Goal: Transaction & Acquisition: Purchase product/service

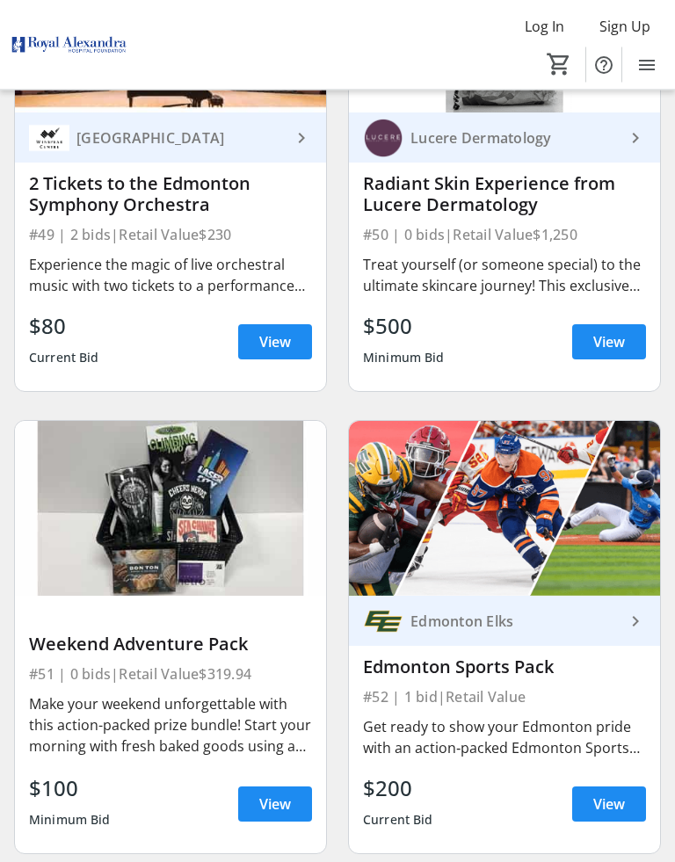
scroll to position [12002, 0]
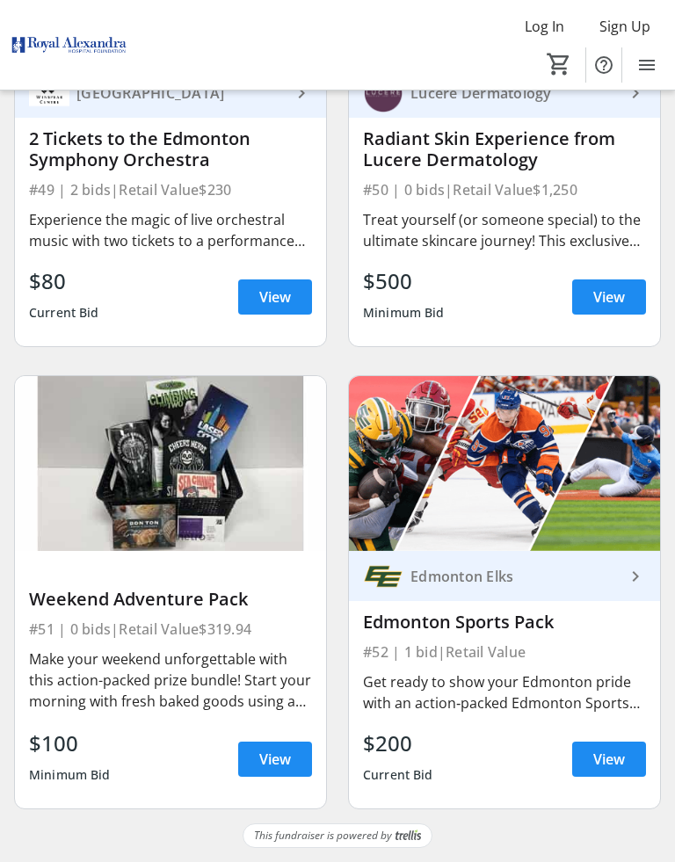
click at [281, 704] on span "View" at bounding box center [275, 759] width 32 height 21
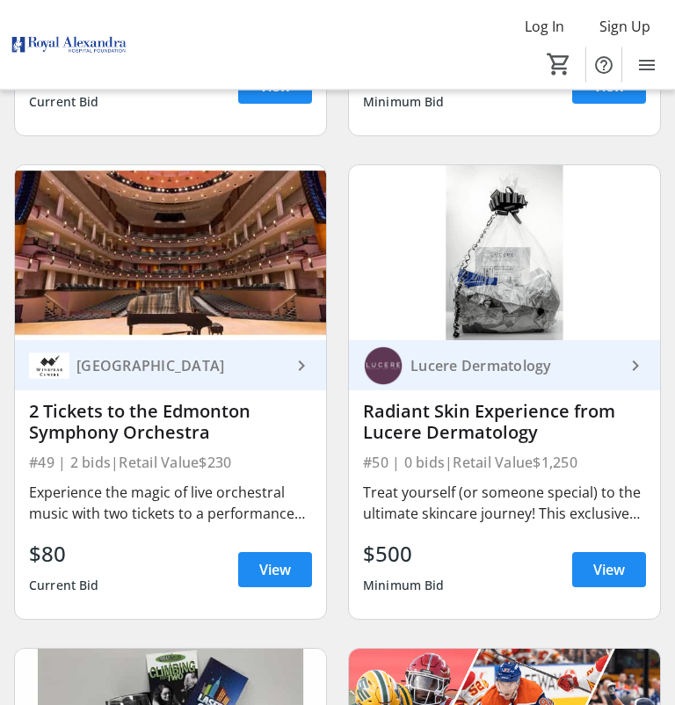
scroll to position [11708, 0]
click at [286, 580] on span "View" at bounding box center [275, 569] width 32 height 21
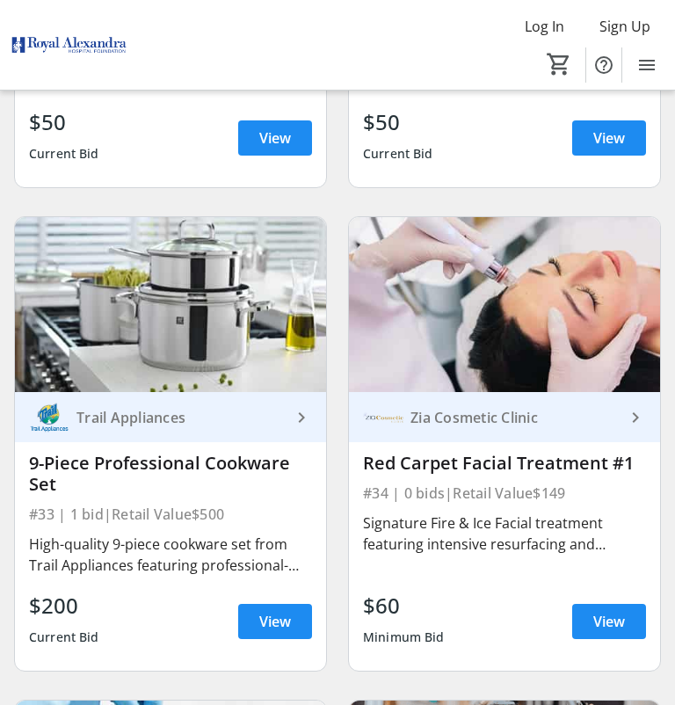
scroll to position [7789, 0]
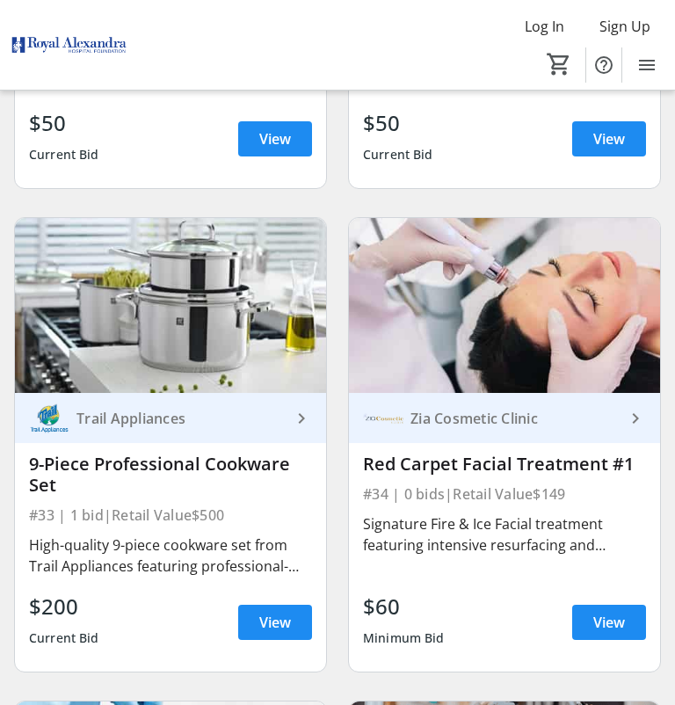
click at [270, 643] on span at bounding box center [275, 622] width 74 height 42
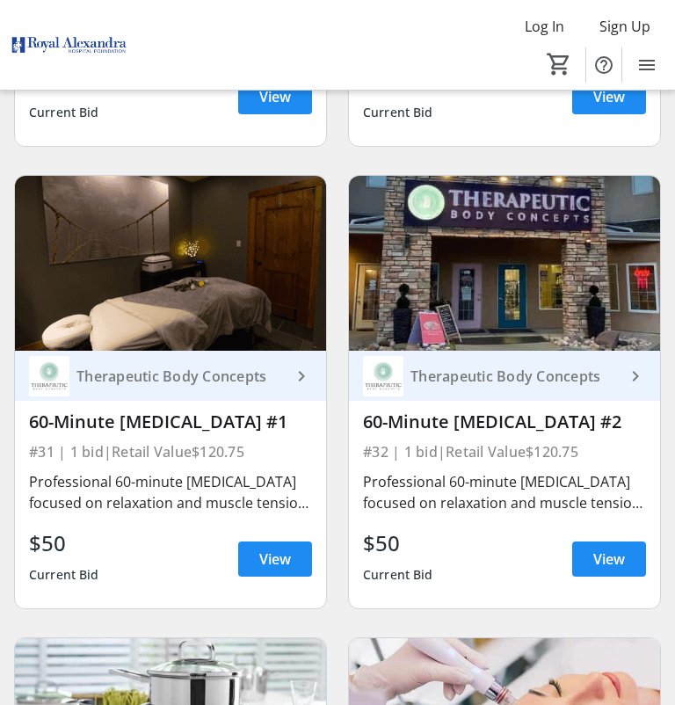
scroll to position [7364, 0]
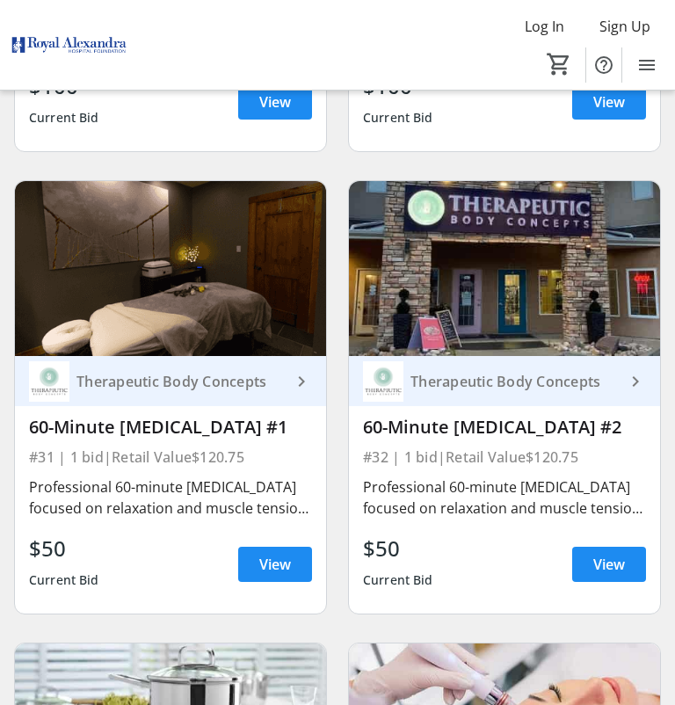
click at [611, 575] on span "View" at bounding box center [609, 563] width 32 height 21
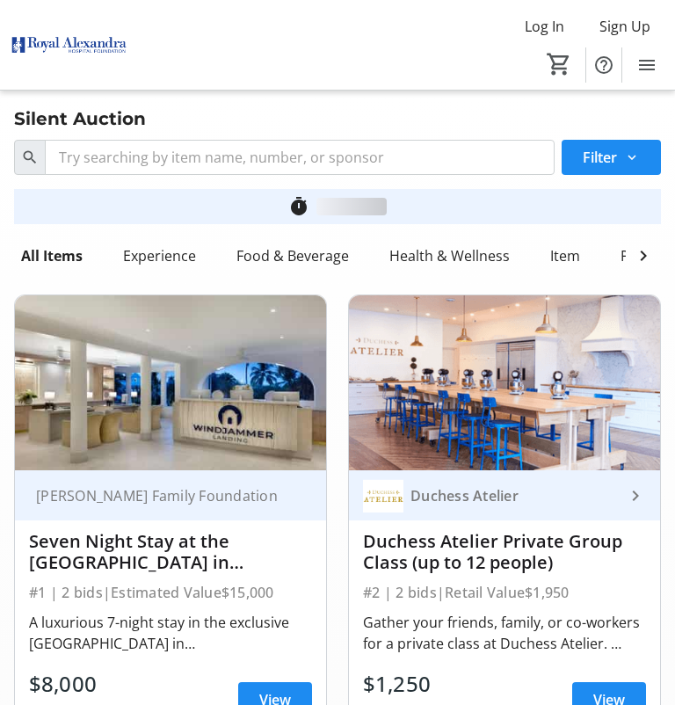
scroll to position [7364, 0]
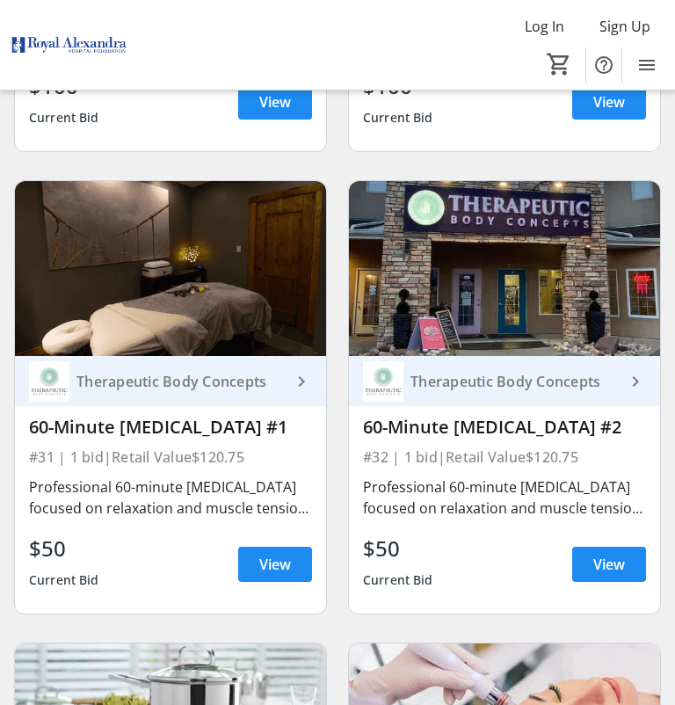
click at [286, 575] on span "View" at bounding box center [275, 563] width 32 height 21
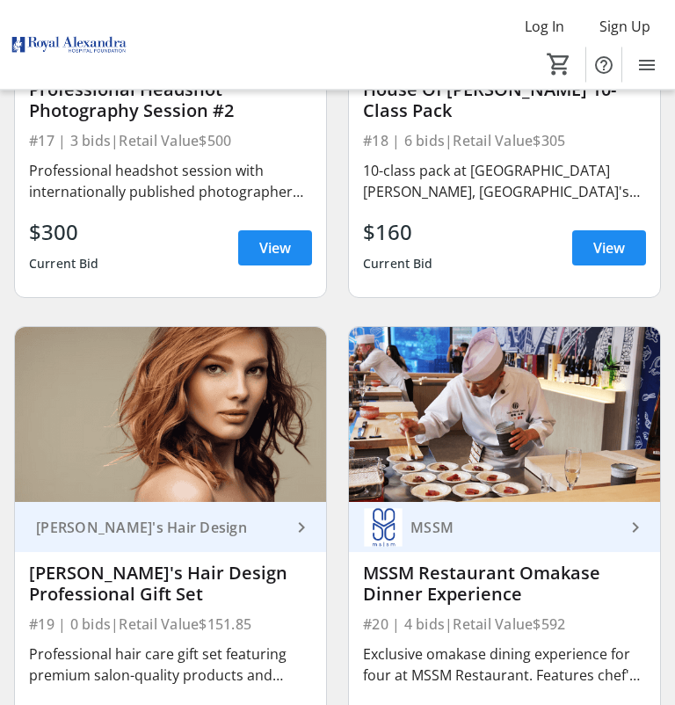
scroll to position [4318, 0]
click at [566, 612] on div "#20 | 4 bids | Retail Value $592" at bounding box center [504, 623] width 283 height 25
click at [537, 452] on img at bounding box center [504, 414] width 311 height 175
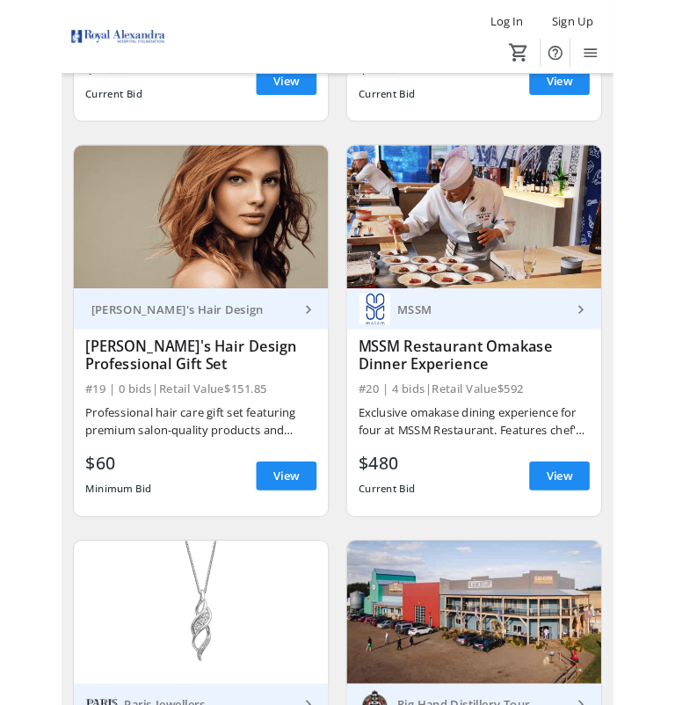
scroll to position [4464, 0]
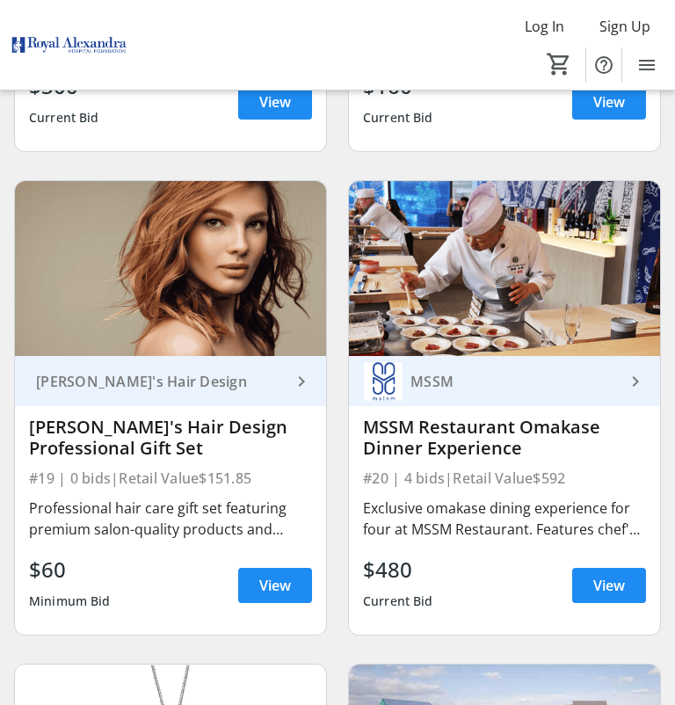
click at [626, 589] on span at bounding box center [609, 585] width 74 height 42
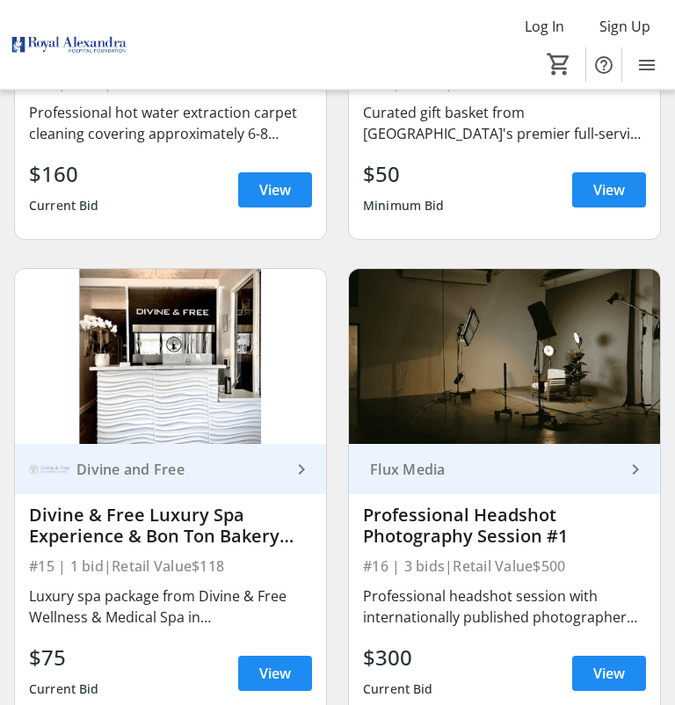
scroll to position [3410, 0]
click at [270, 682] on span "View" at bounding box center [275, 672] width 32 height 21
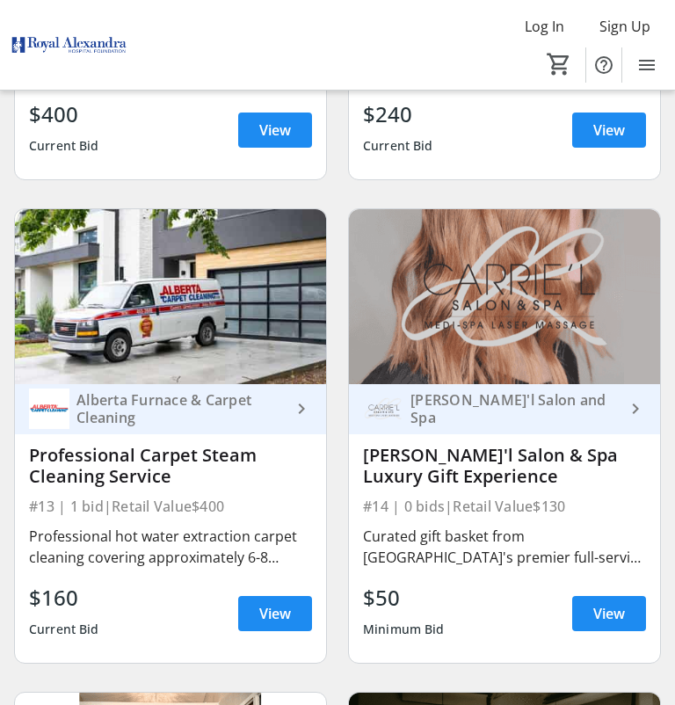
scroll to position [2984, 0]
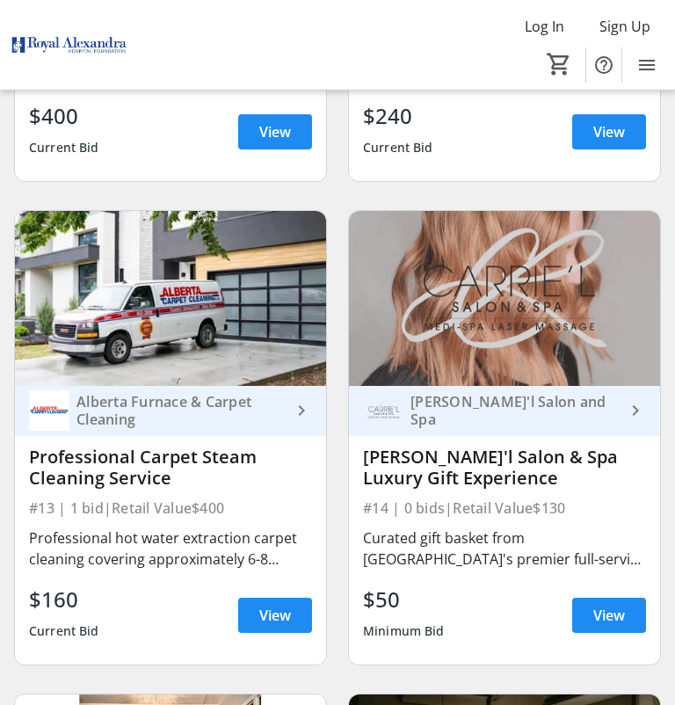
click at [280, 616] on span "View" at bounding box center [275, 614] width 32 height 21
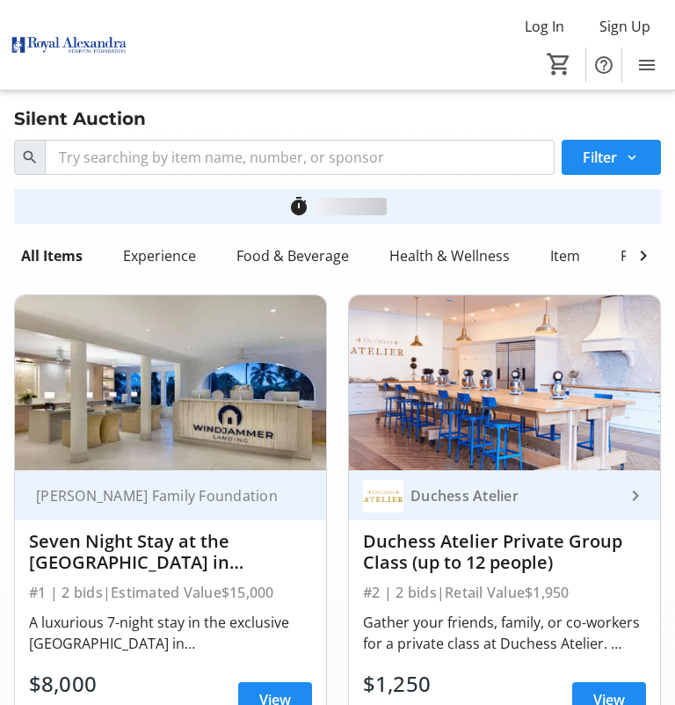
scroll to position [2984, 0]
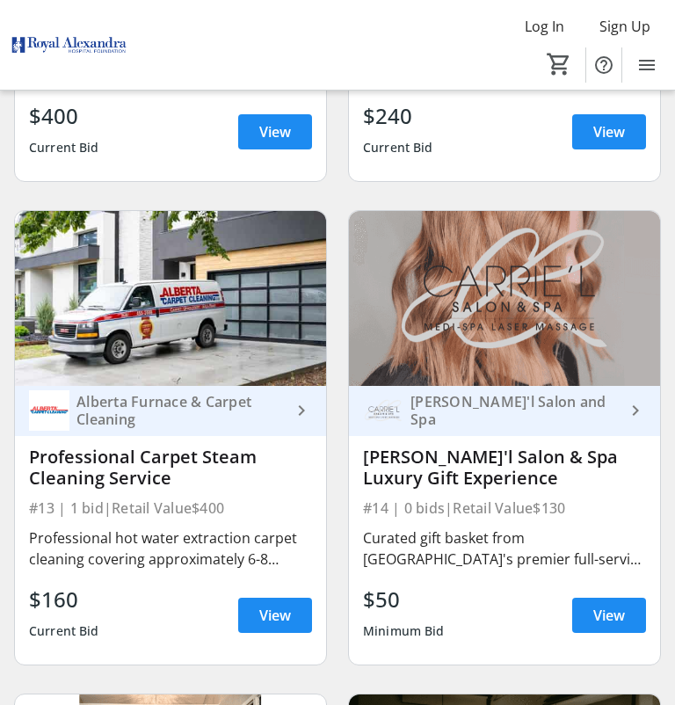
click at [619, 622] on span "View" at bounding box center [609, 614] width 32 height 21
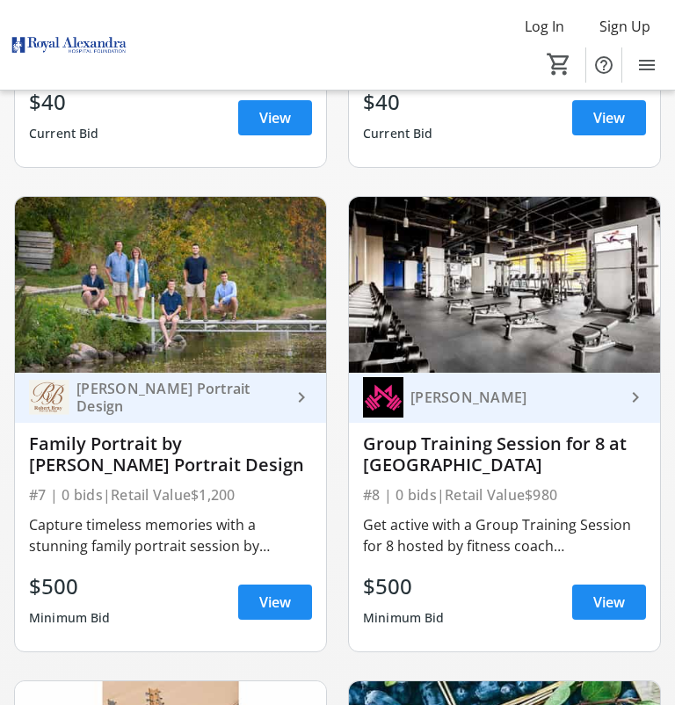
scroll to position [1544, 0]
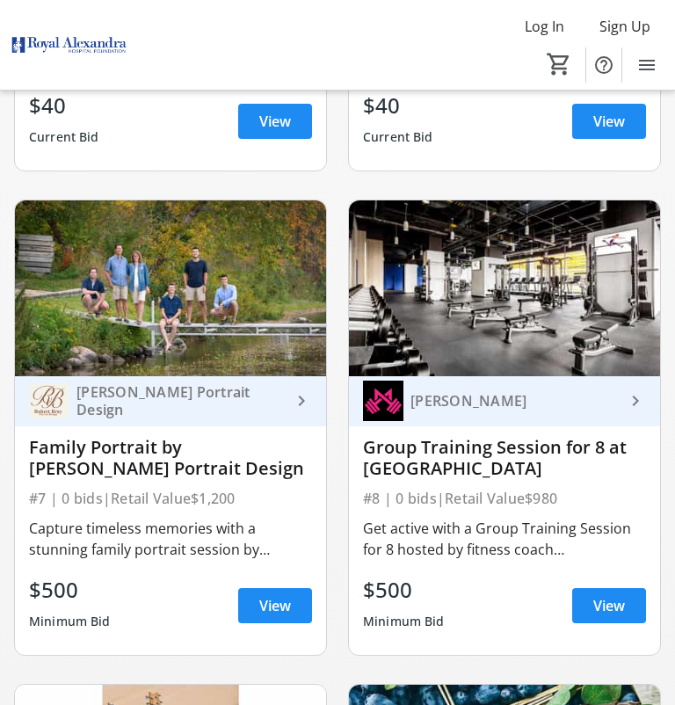
click at [629, 600] on span at bounding box center [609, 605] width 74 height 42
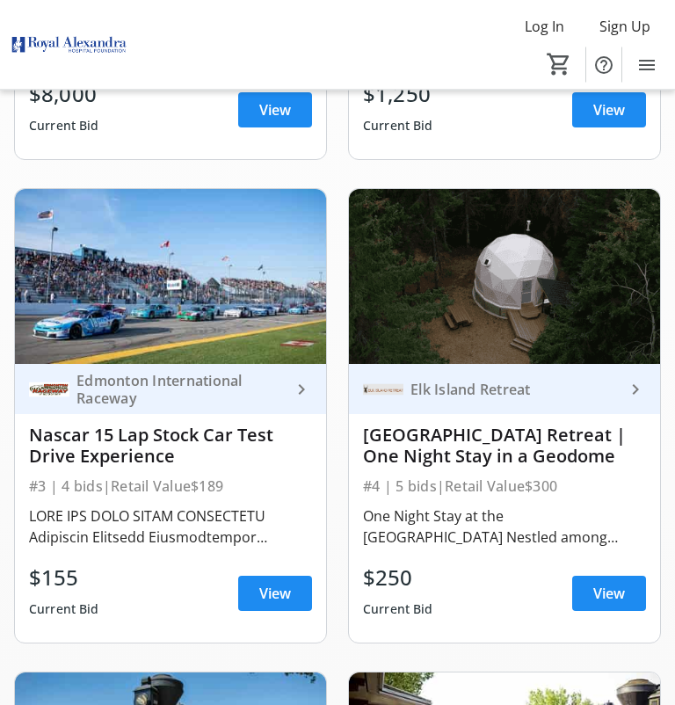
scroll to position [587, 0]
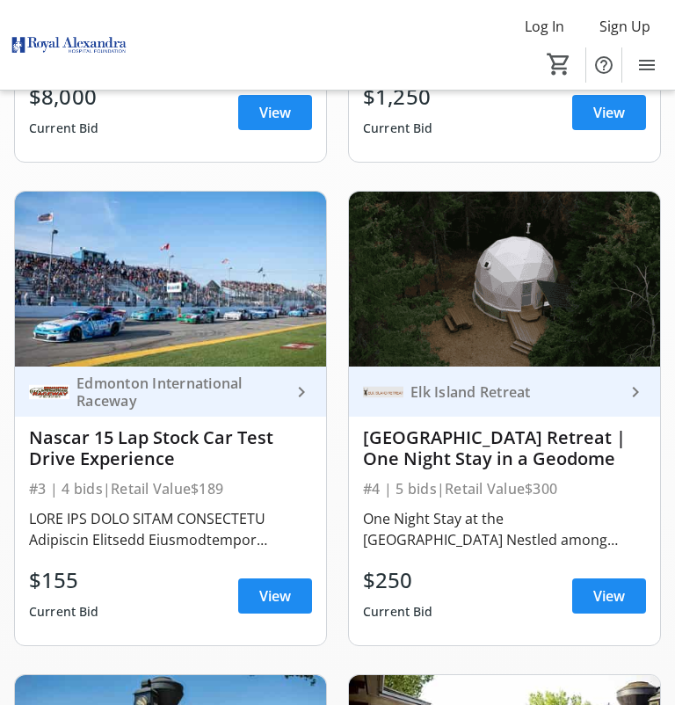
click at [612, 610] on span at bounding box center [609, 596] width 74 height 42
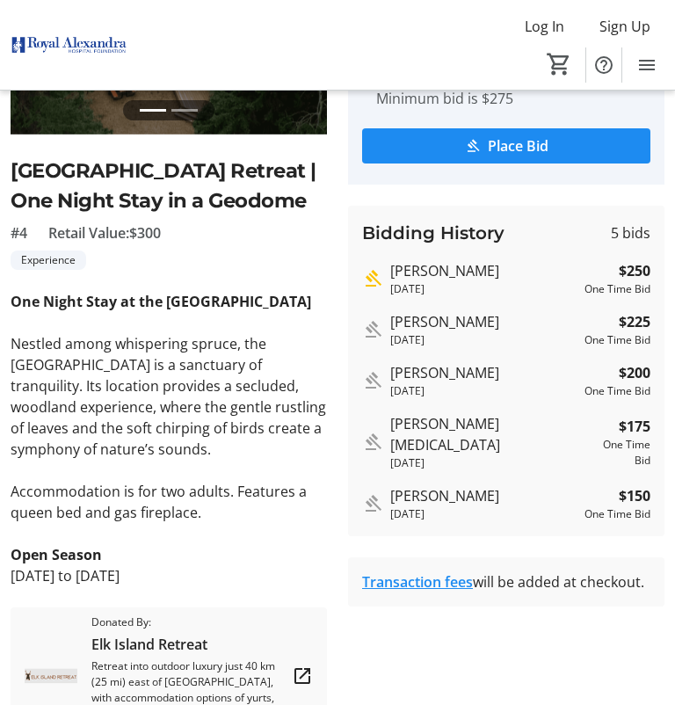
scroll to position [197, 0]
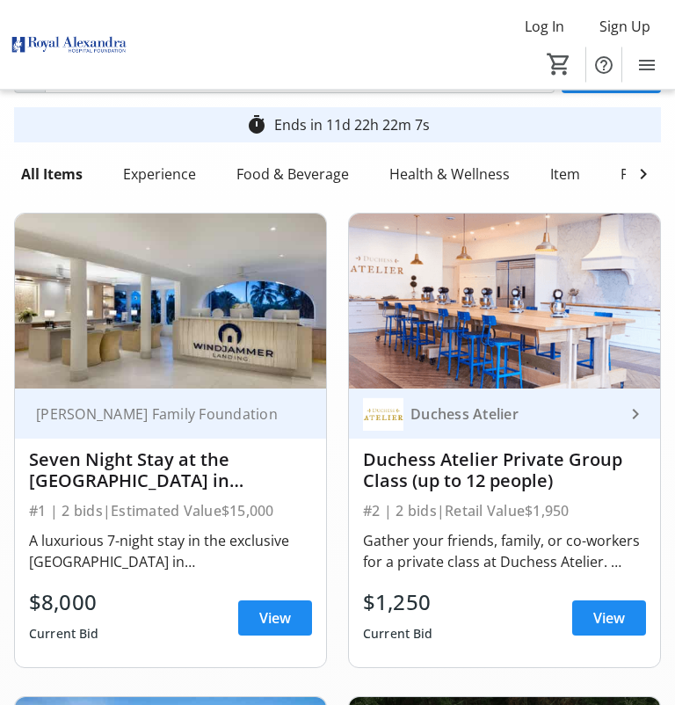
scroll to position [82, 0]
click at [289, 623] on span "View" at bounding box center [275, 617] width 32 height 21
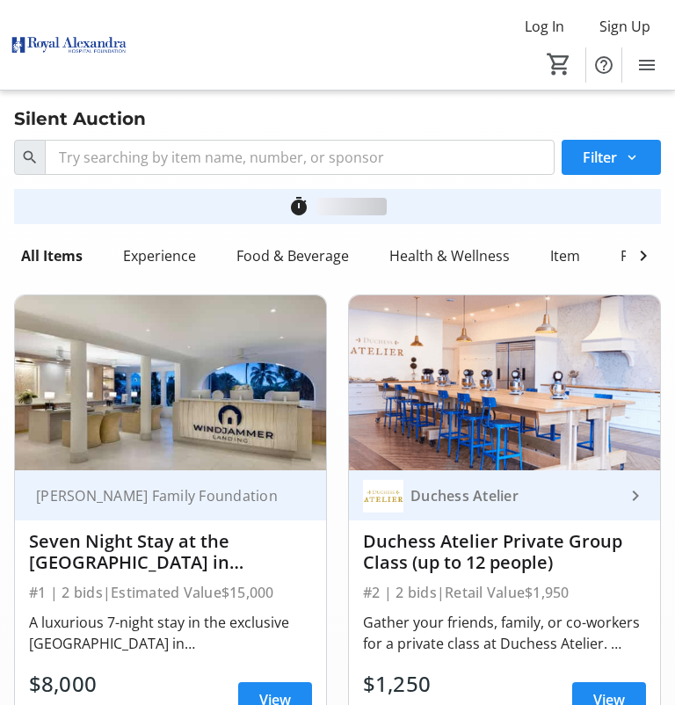
scroll to position [82, 0]
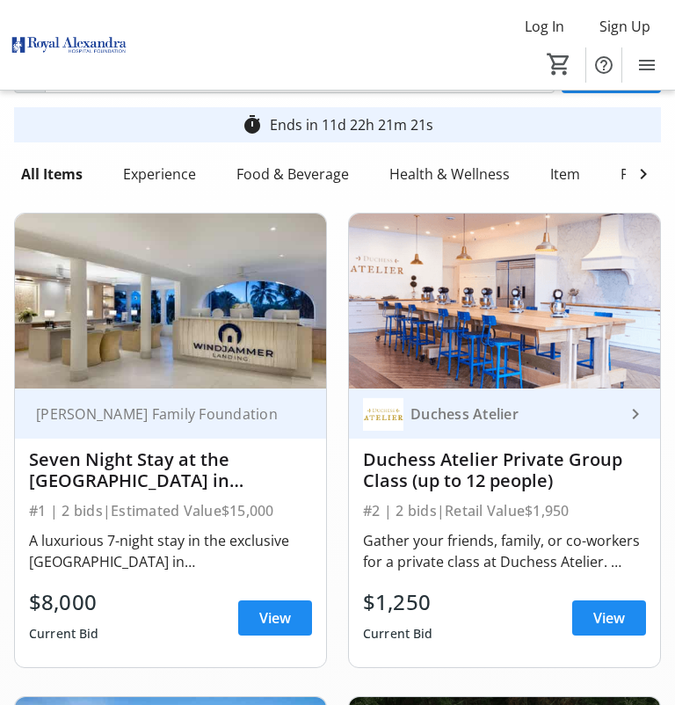
click at [620, 627] on span "View" at bounding box center [609, 617] width 32 height 21
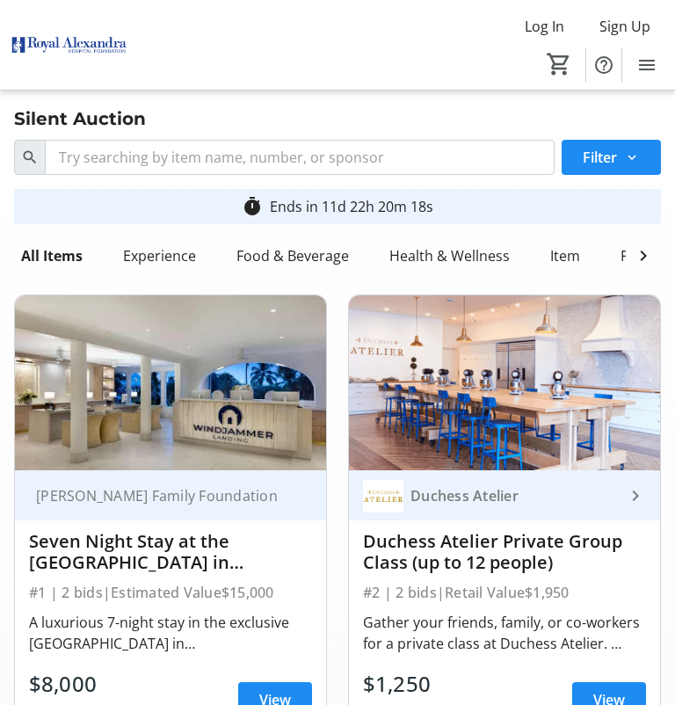
click at [300, 264] on div "Food & Beverage" at bounding box center [292, 255] width 127 height 35
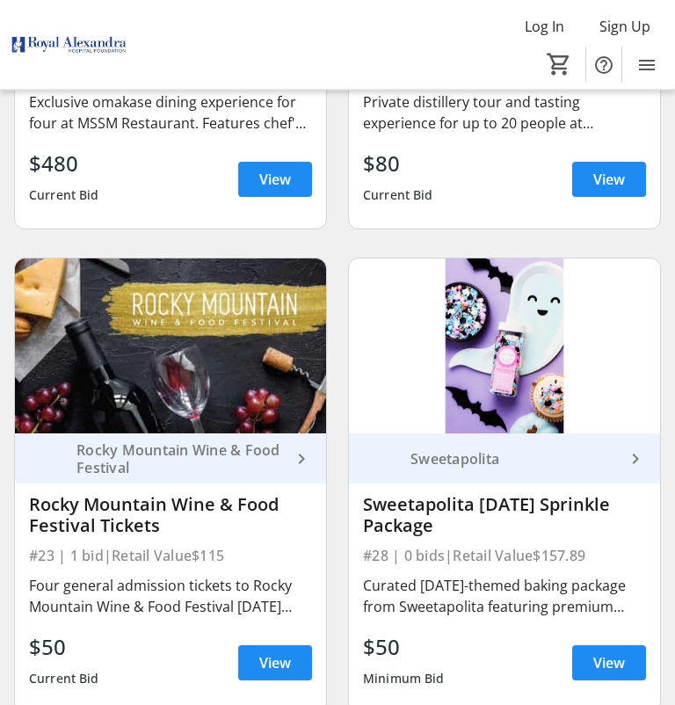
scroll to position [520, 0]
click at [271, 669] on span "View" at bounding box center [275, 662] width 32 height 21
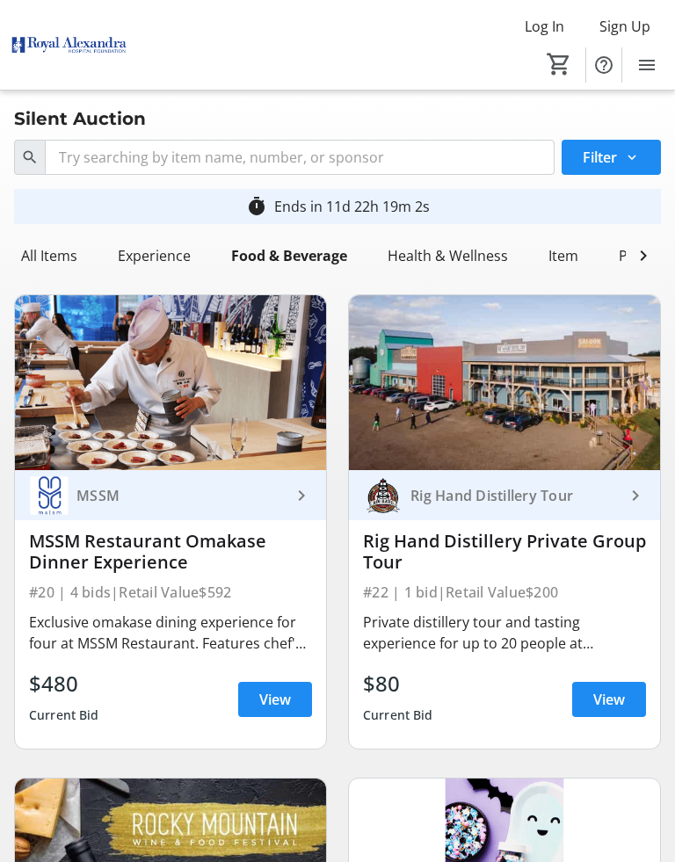
click at [159, 262] on div "Experience" at bounding box center [154, 255] width 87 height 35
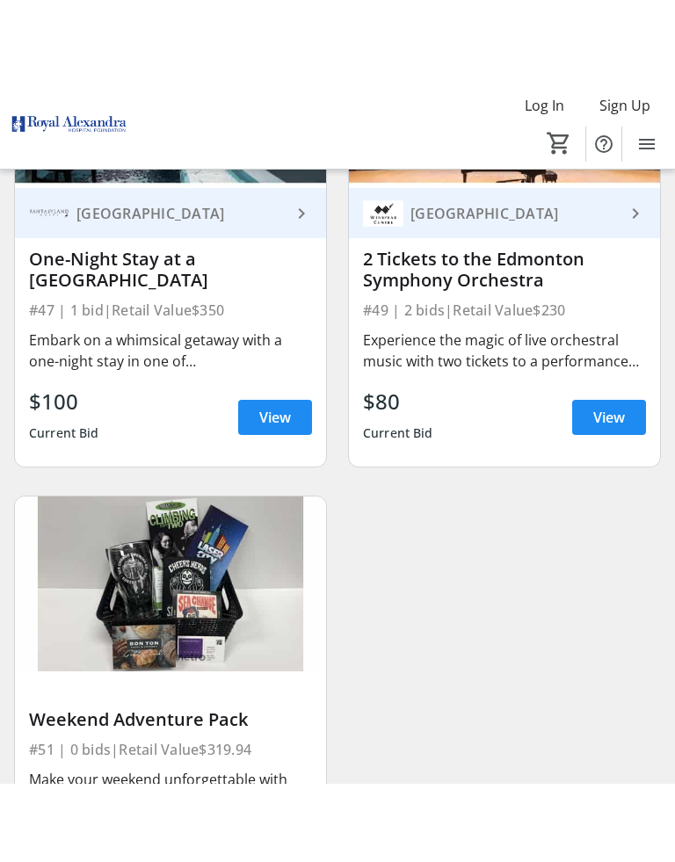
scroll to position [4750, 0]
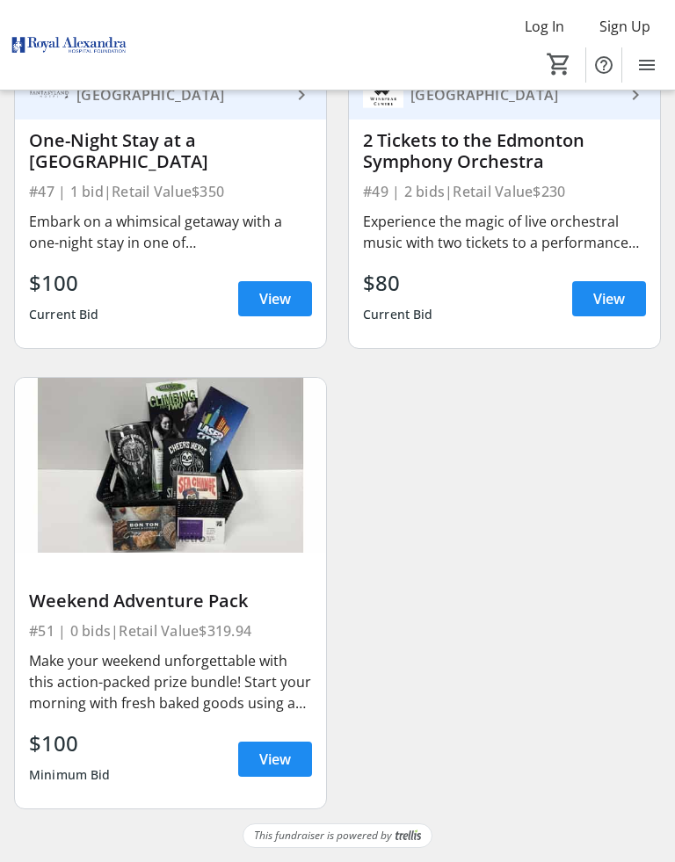
click at [272, 704] on span "View" at bounding box center [275, 759] width 32 height 21
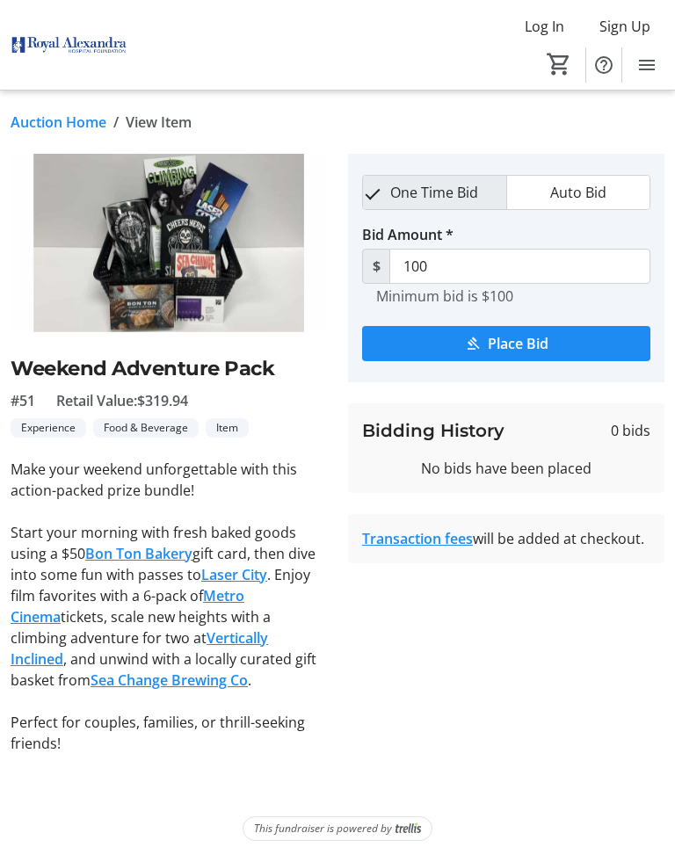
click at [435, 704] on tr-auction-item-bidding-ui "One Time Bid Auto Bid Bid Amount * $ 100 Minimum bid is $100 Place Bid Bidding …" at bounding box center [505, 454] width 337 height 600
